Goal: Information Seeking & Learning: Learn about a topic

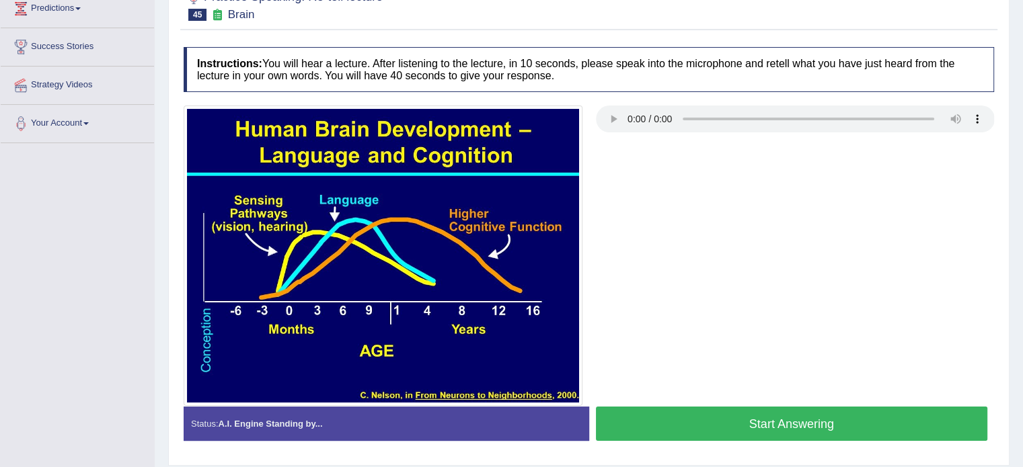
scroll to position [202, 0]
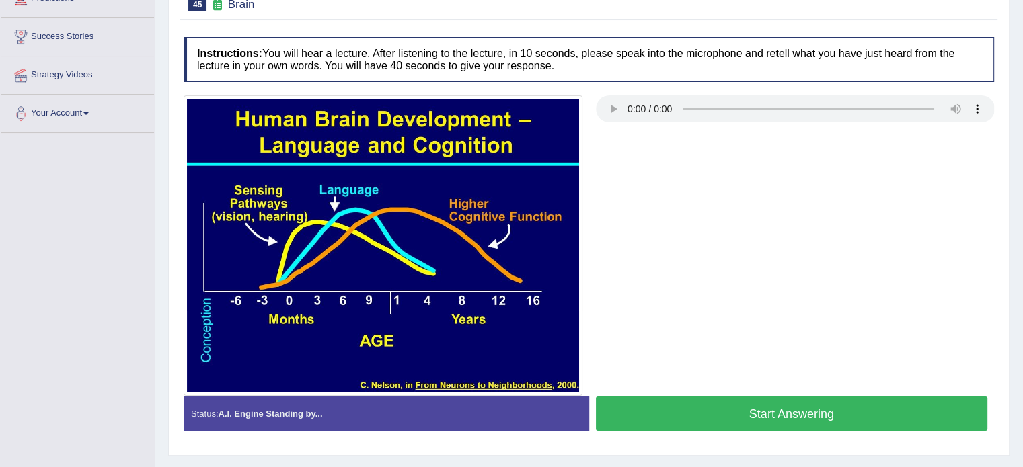
click at [696, 411] on button "Start Answering" at bounding box center [792, 414] width 392 height 34
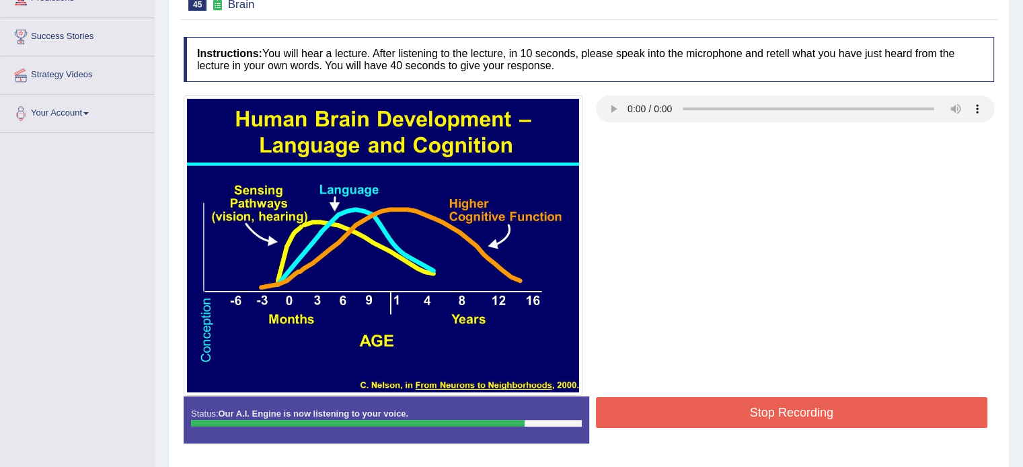
click at [696, 411] on button "Stop Recording" at bounding box center [792, 412] width 392 height 31
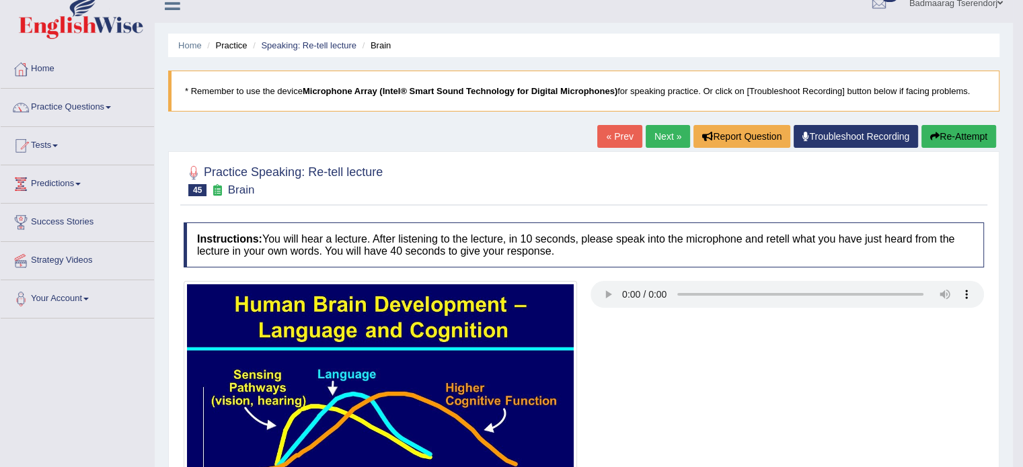
scroll to position [0, 0]
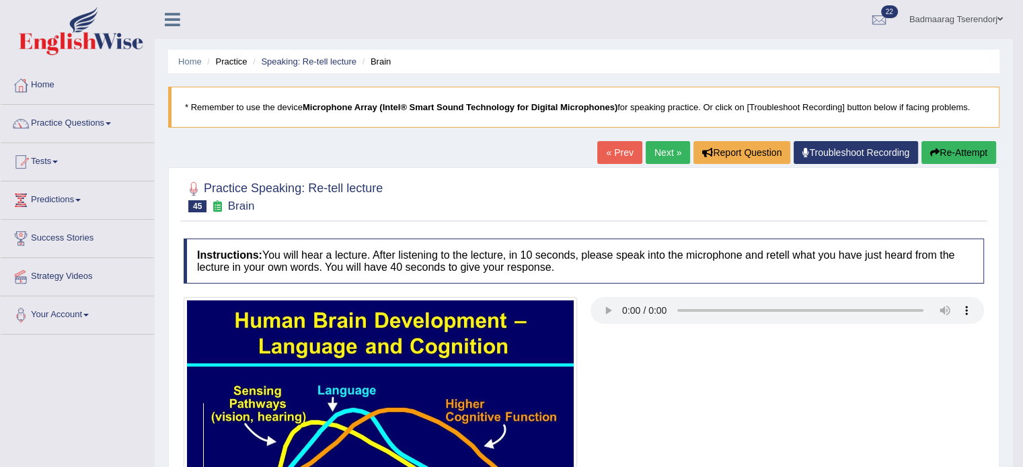
click at [977, 152] on button "Re-Attempt" at bounding box center [958, 152] width 75 height 23
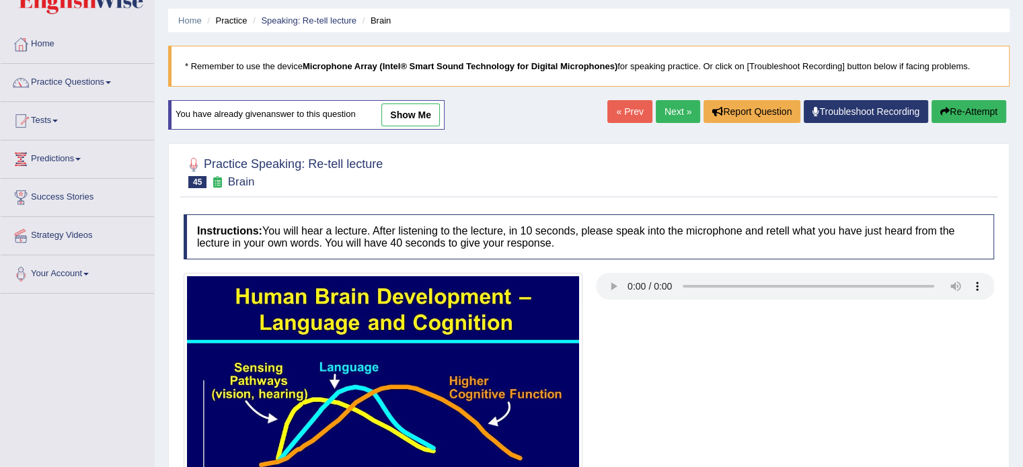
scroll to position [249, 0]
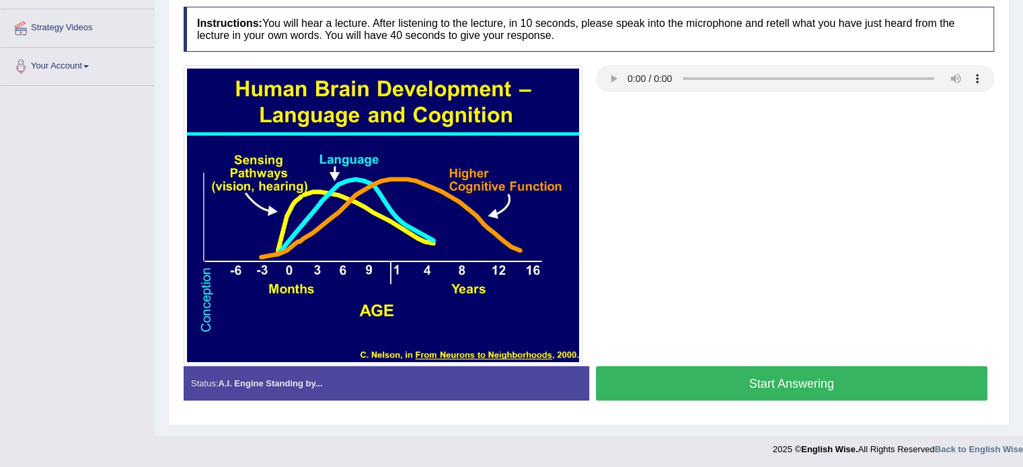
click at [713, 387] on button "Start Answering" at bounding box center [792, 383] width 392 height 34
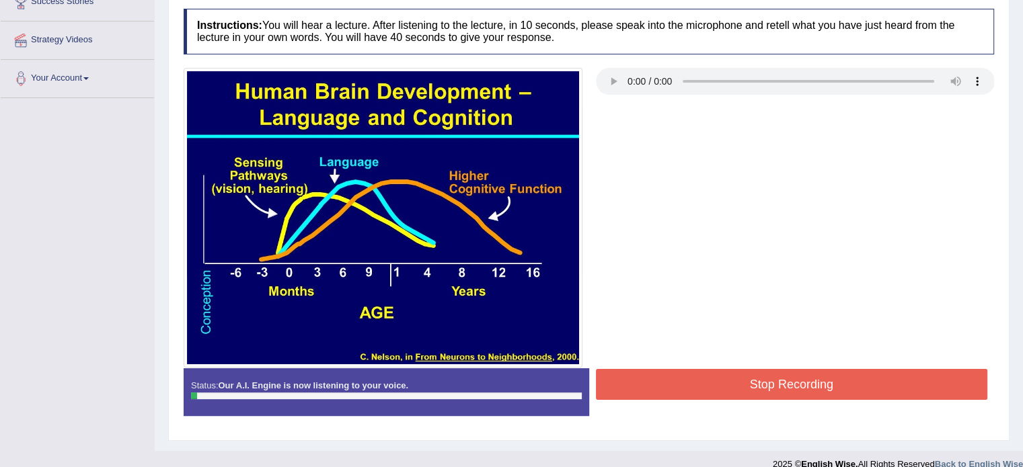
scroll to position [239, 0]
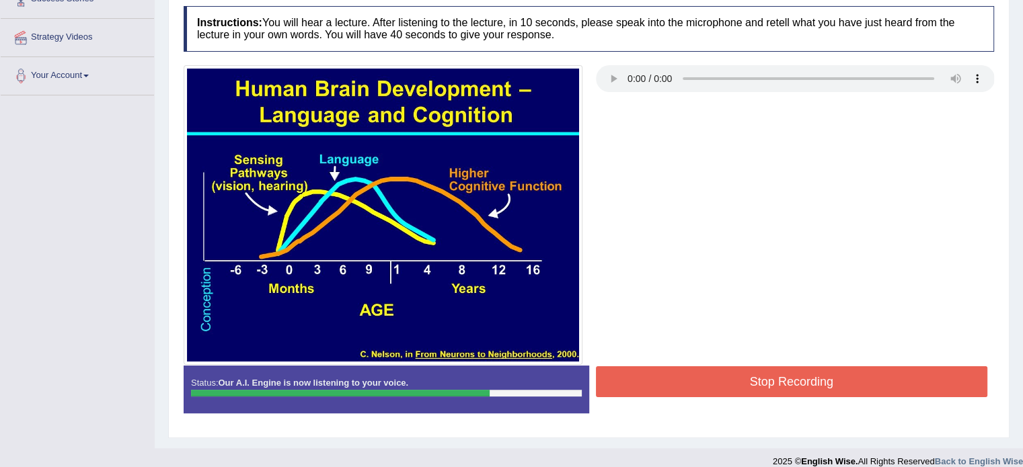
click at [705, 387] on button "Stop Recording" at bounding box center [792, 381] width 392 height 31
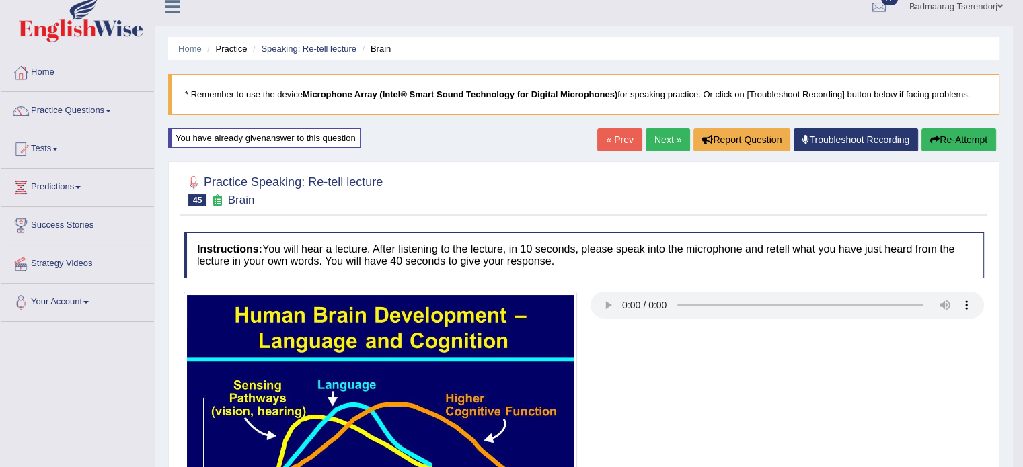
scroll to position [0, 0]
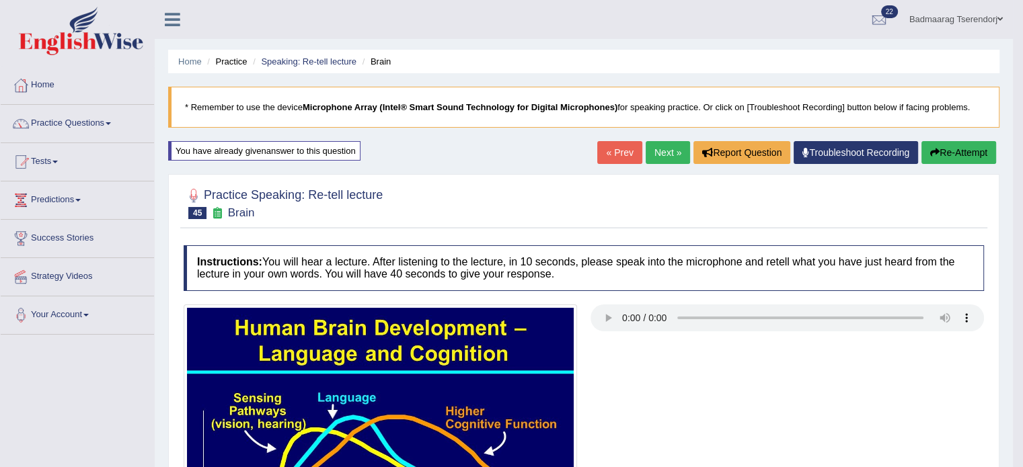
click at [663, 148] on link "Next »" at bounding box center [667, 152] width 44 height 23
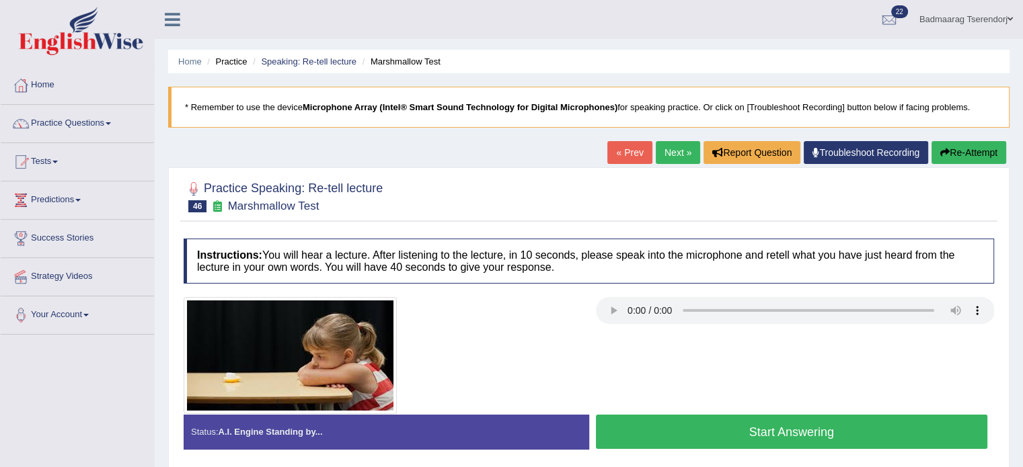
click at [662, 424] on button "Start Answering" at bounding box center [792, 432] width 392 height 34
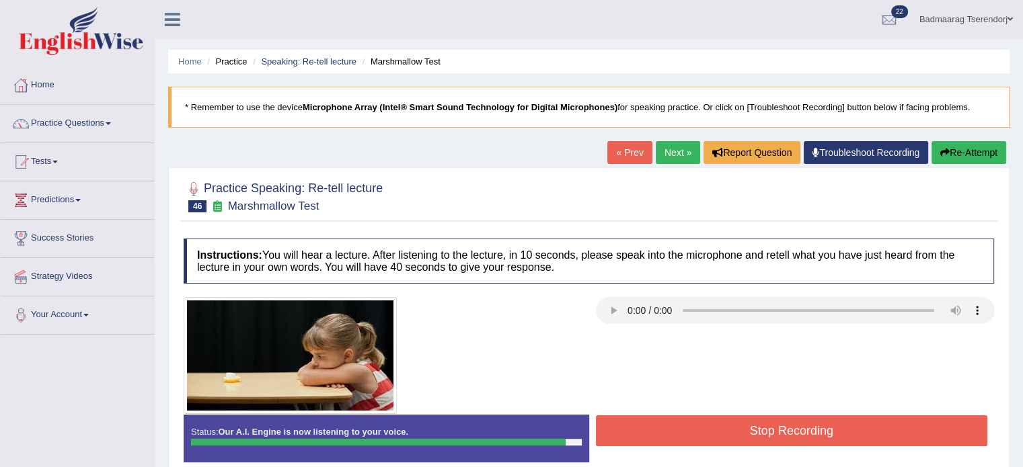
click at [659, 431] on button "Stop Recording" at bounding box center [792, 430] width 392 height 31
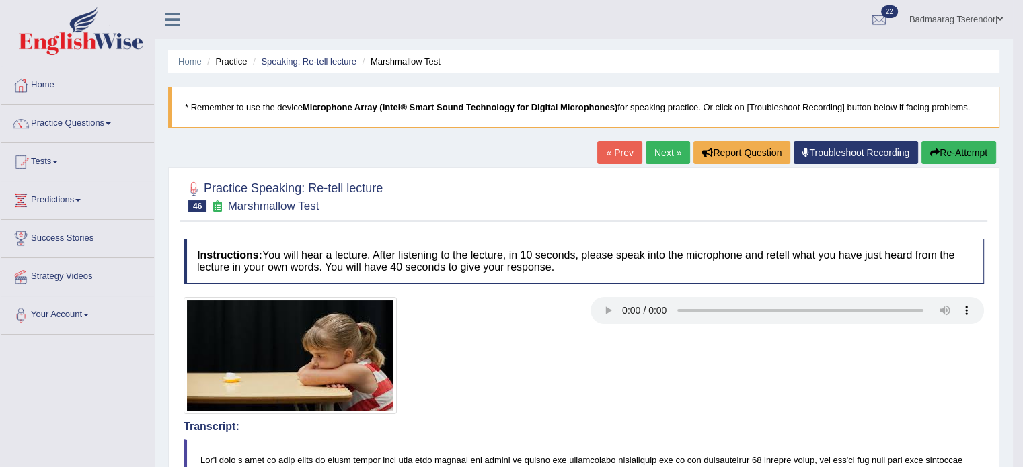
click at [952, 158] on button "Re-Attempt" at bounding box center [958, 152] width 75 height 23
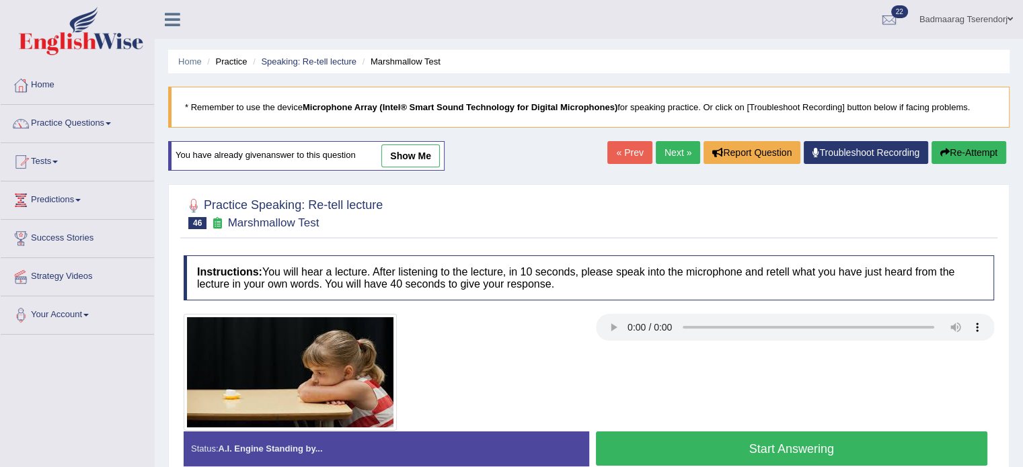
click at [831, 444] on button "Start Answering" at bounding box center [792, 449] width 392 height 34
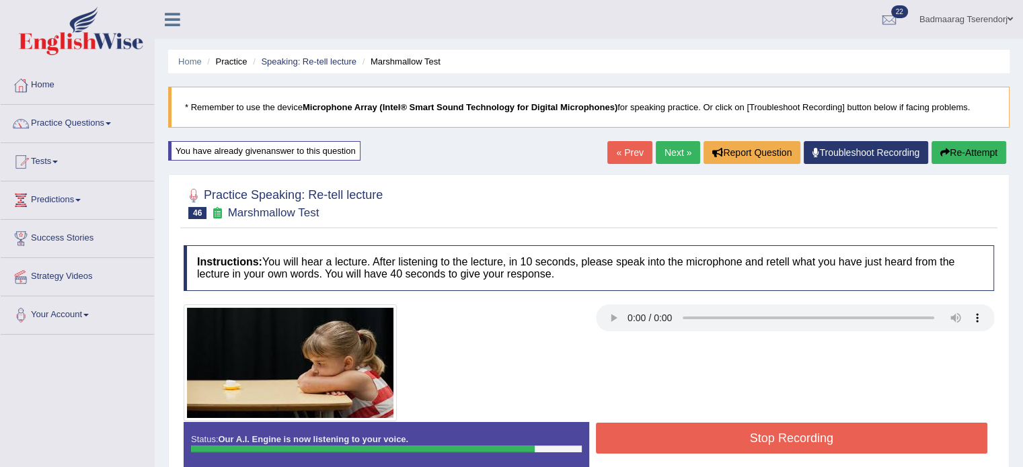
click at [890, 442] on button "Stop Recording" at bounding box center [792, 438] width 392 height 31
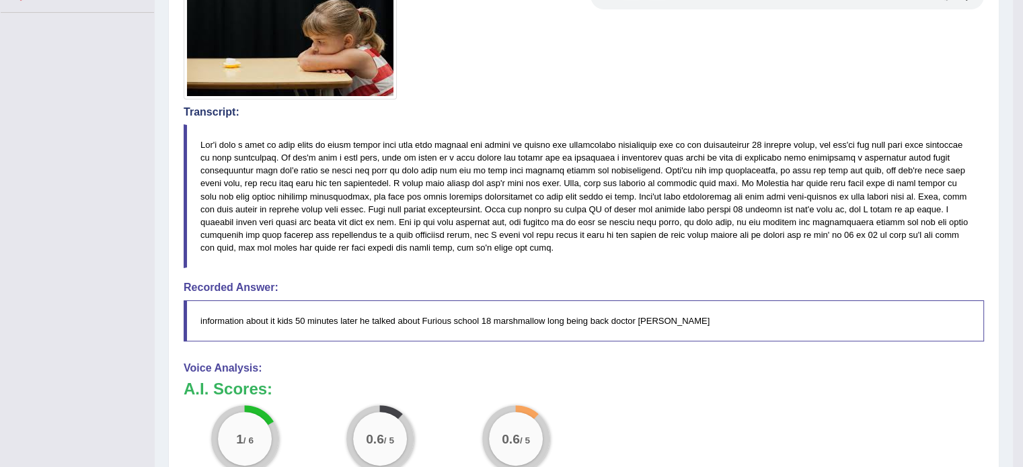
scroll to position [336, 0]
